Goal: Navigation & Orientation: Understand site structure

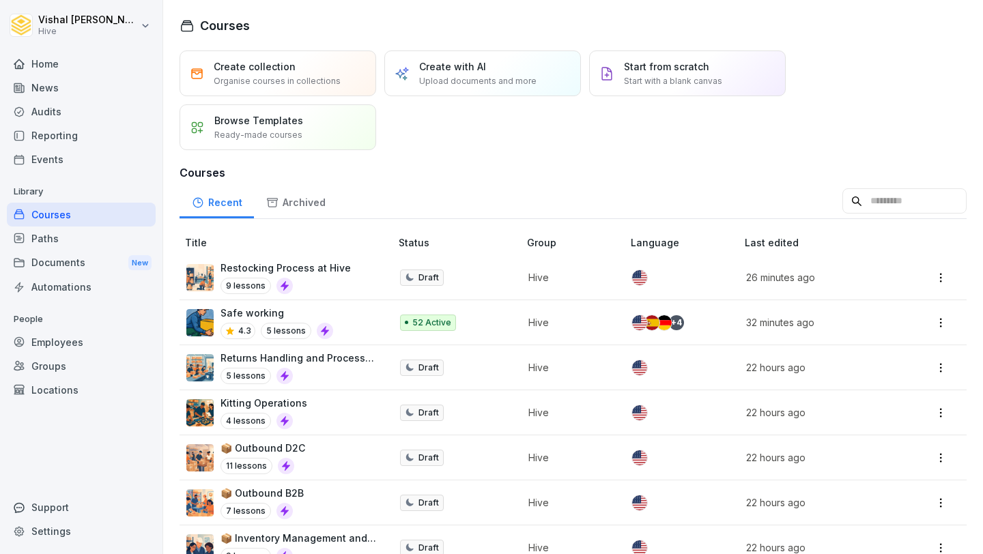
click at [92, 60] on div "Home" at bounding box center [81, 64] width 149 height 24
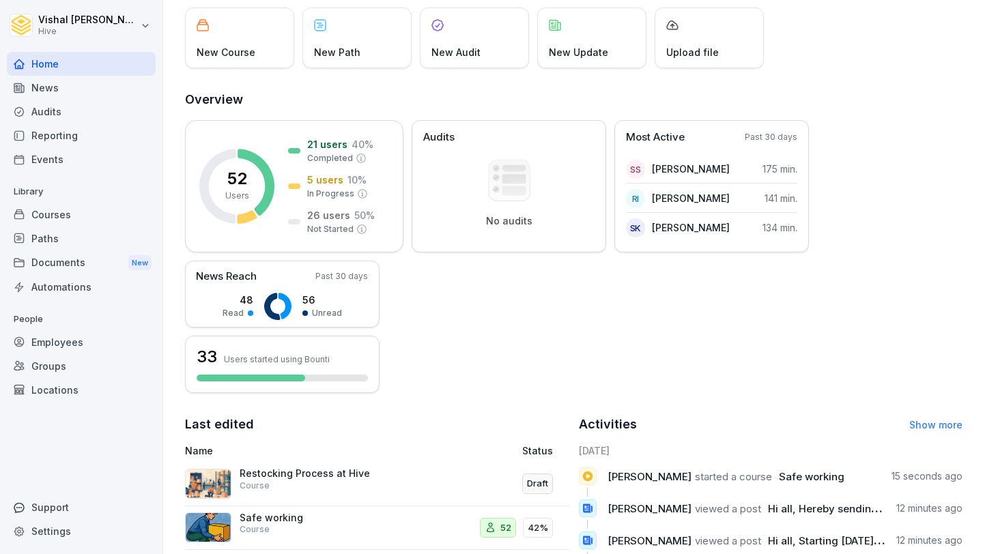
scroll to position [44, 0]
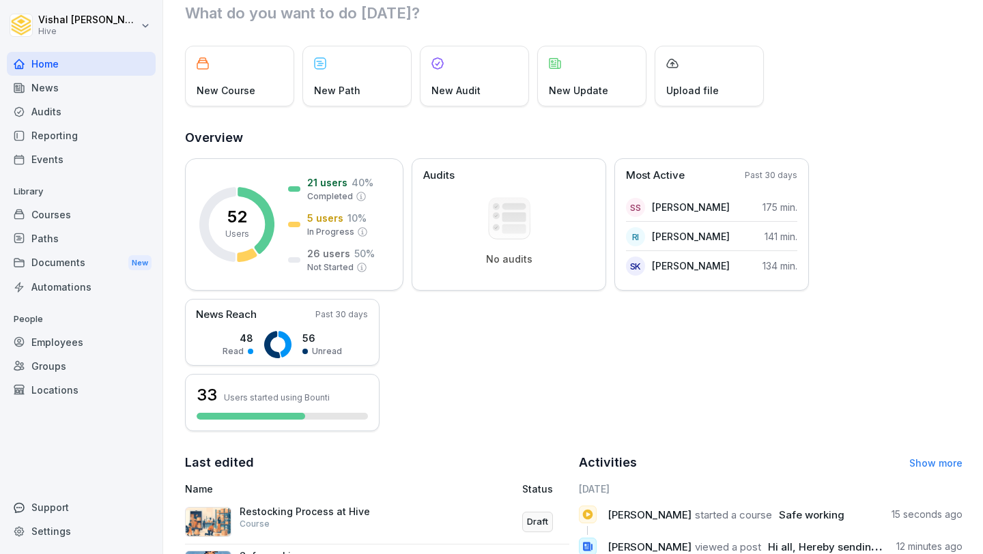
click at [89, 212] on div "Courses" at bounding box center [81, 215] width 149 height 24
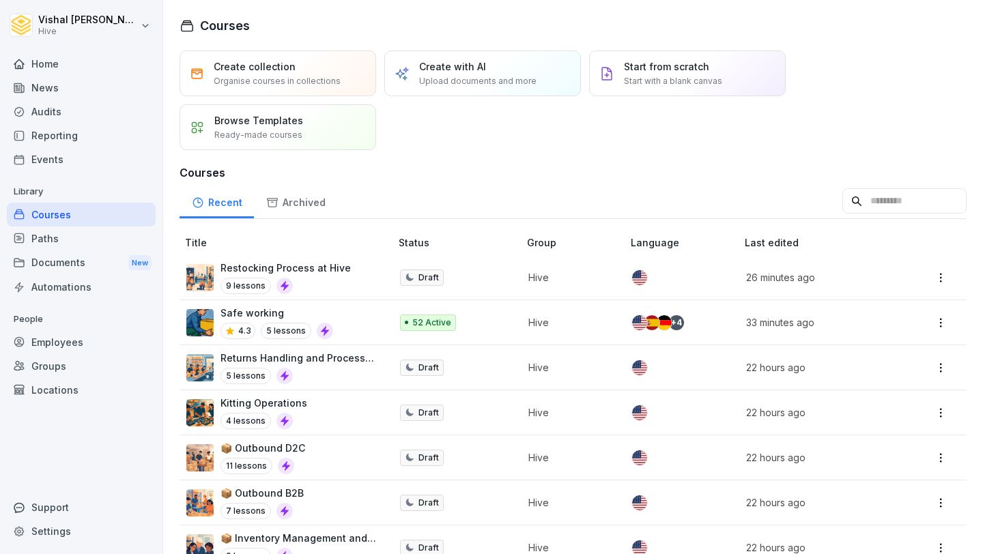
click at [104, 93] on div "News" at bounding box center [81, 88] width 149 height 24
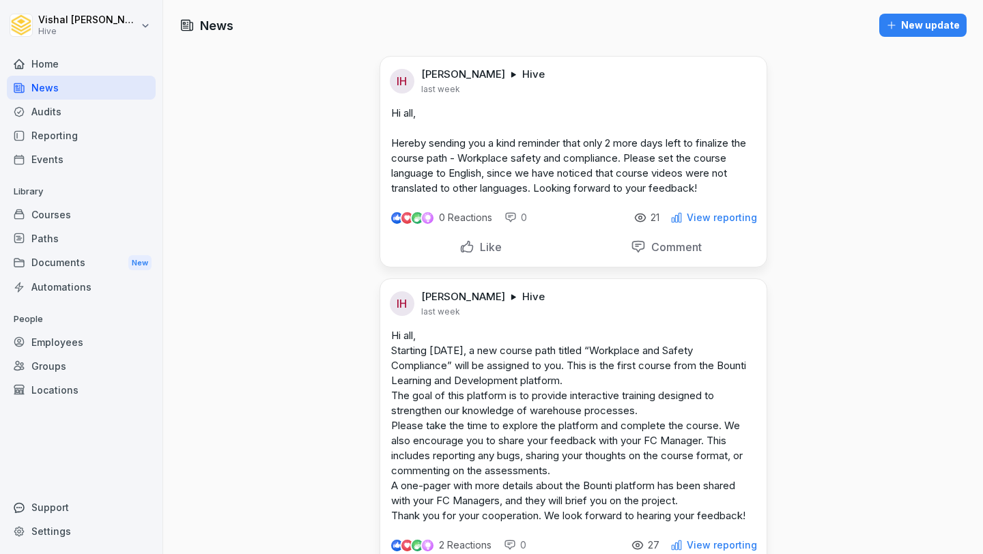
click at [712, 221] on p "View reporting" at bounding box center [722, 217] width 70 height 11
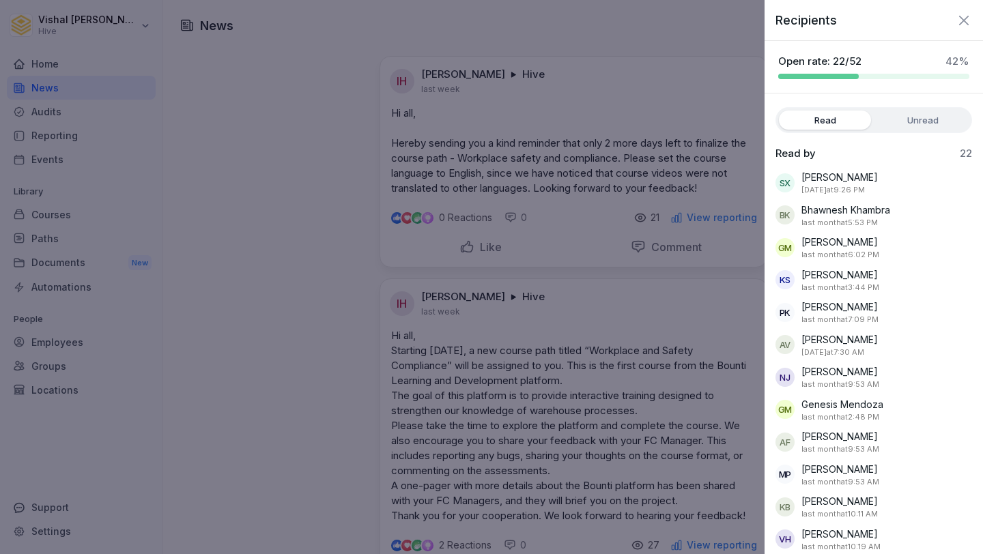
click at [961, 18] on icon "button" at bounding box center [964, 20] width 16 height 16
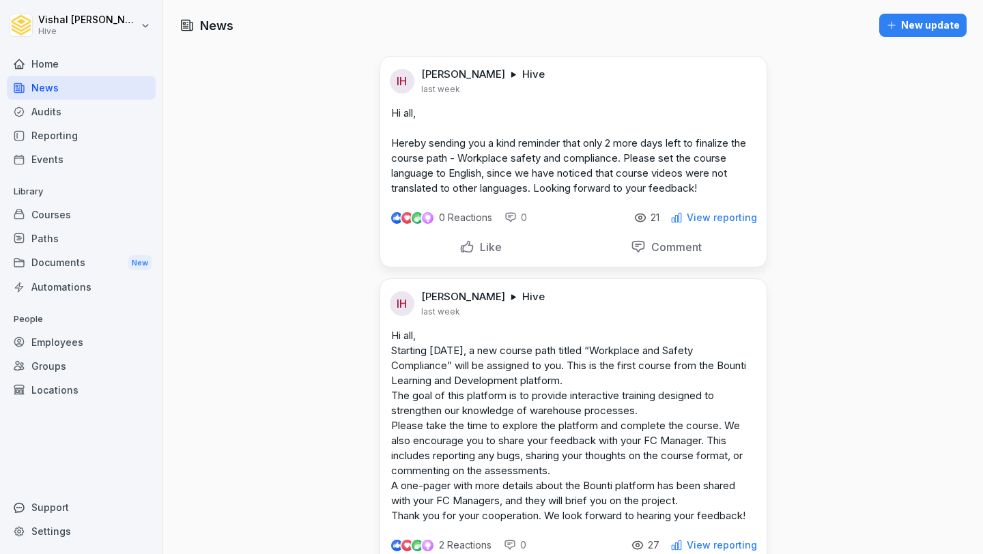
click at [66, 263] on div "Documents New" at bounding box center [81, 263] width 149 height 25
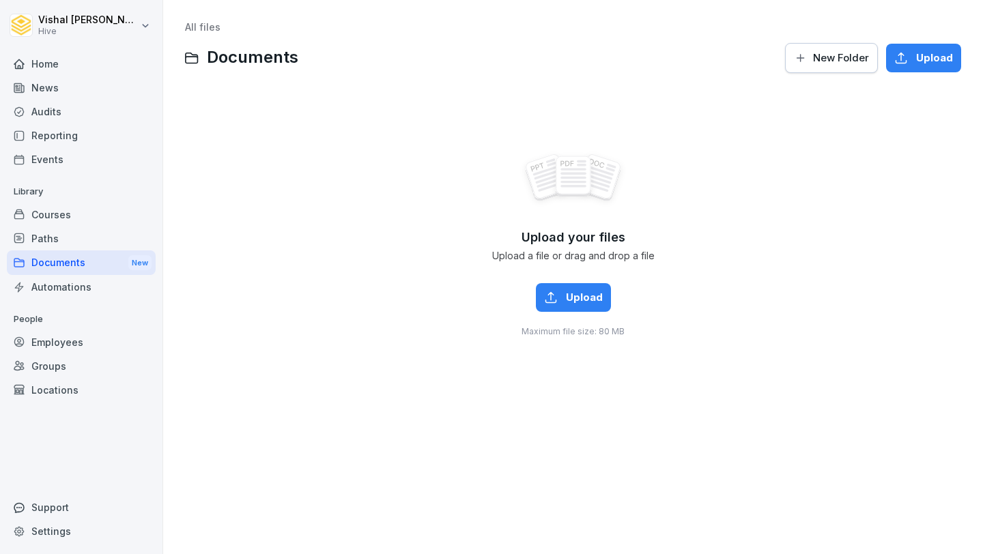
click at [81, 210] on div "Courses" at bounding box center [81, 215] width 149 height 24
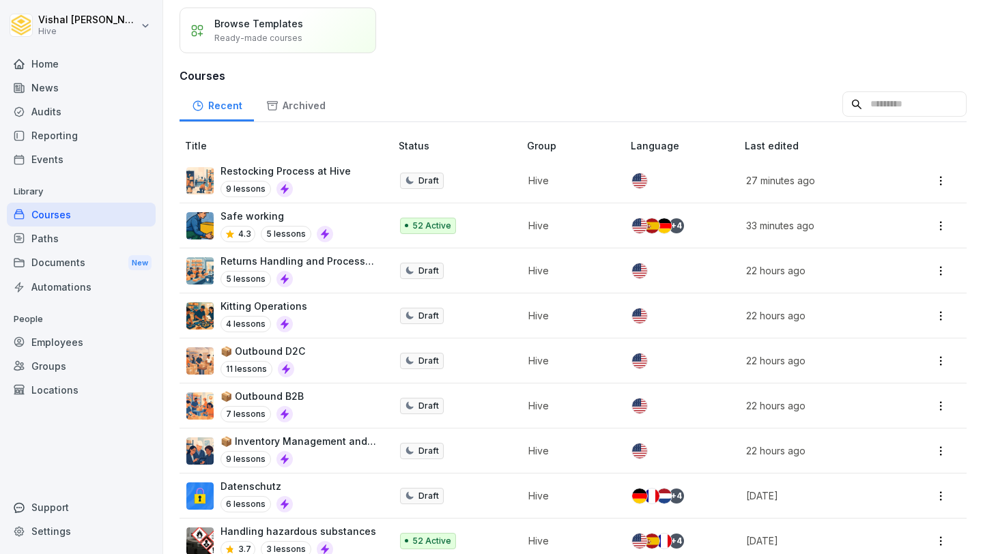
scroll to position [117, 0]
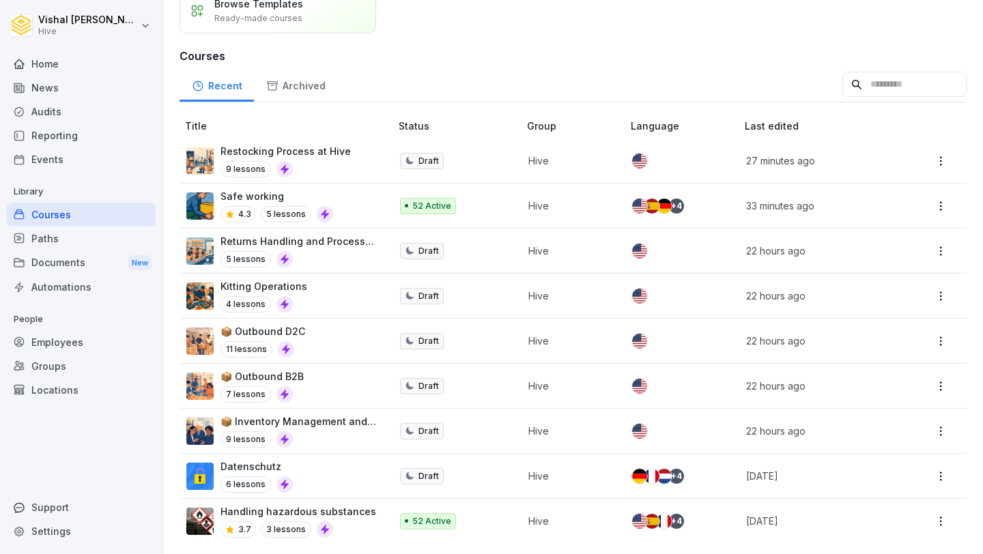
click at [77, 59] on div "Home" at bounding box center [81, 64] width 149 height 24
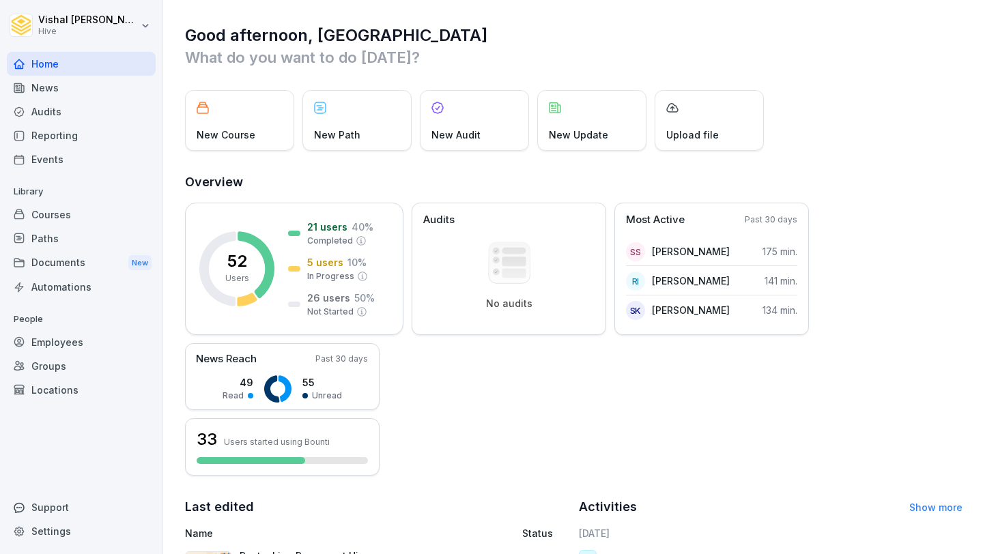
click at [95, 253] on div "Documents New" at bounding box center [81, 263] width 149 height 25
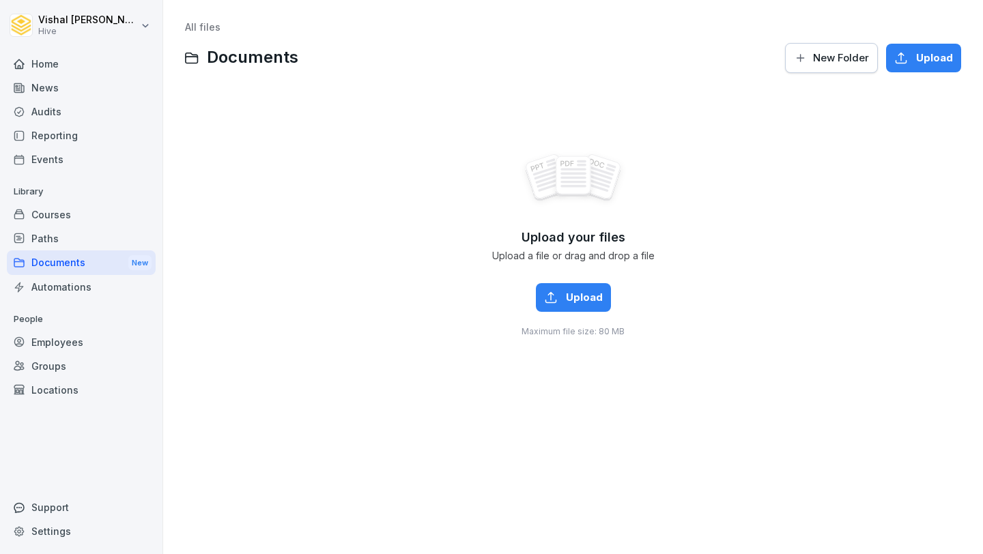
click at [96, 251] on div "Documents New" at bounding box center [81, 263] width 149 height 25
click at [103, 236] on div "Paths" at bounding box center [81, 239] width 149 height 24
